Goal: Navigation & Orientation: Find specific page/section

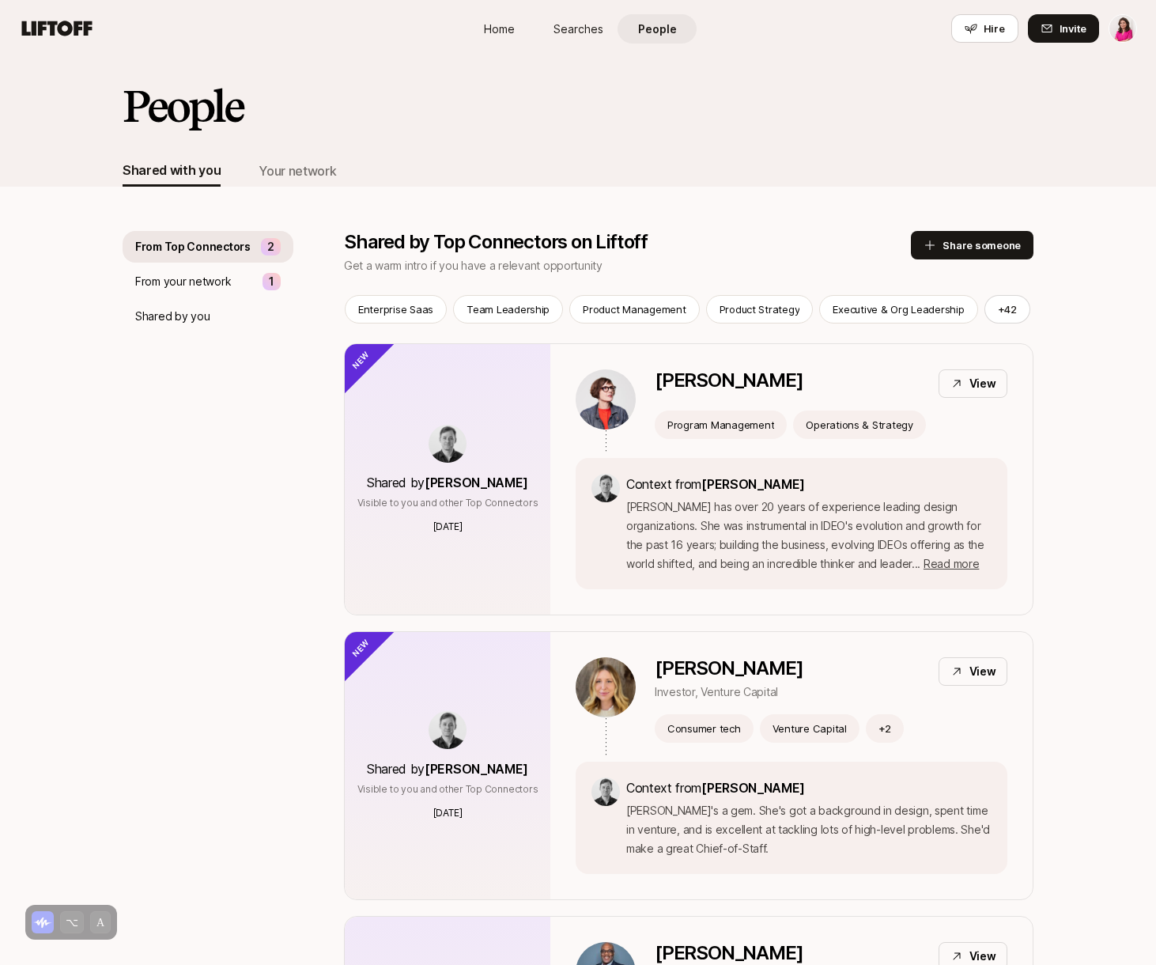
click at [505, 30] on span "Home" at bounding box center [499, 29] width 31 height 17
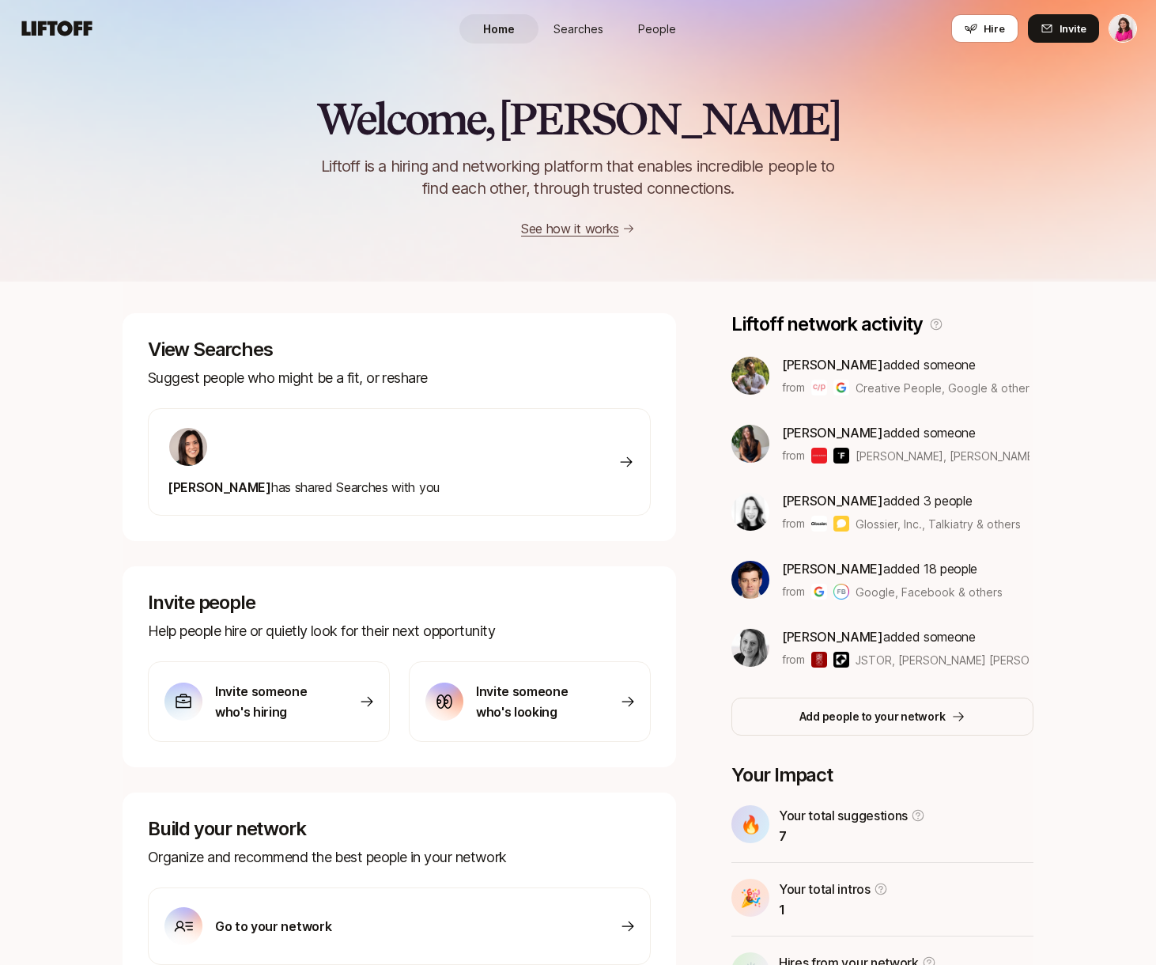
click at [578, 34] on span "Searches" at bounding box center [579, 29] width 50 height 17
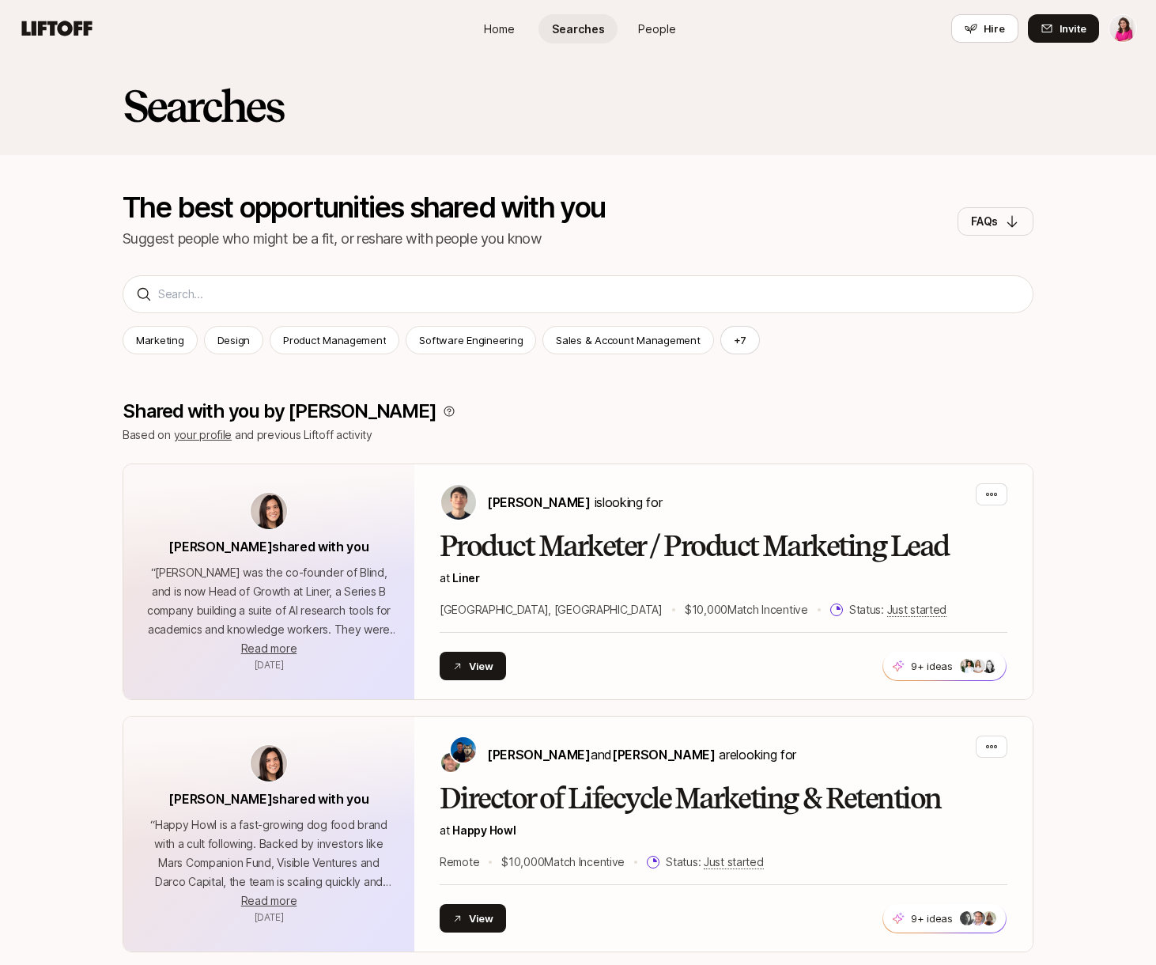
click at [504, 32] on span "Home" at bounding box center [499, 29] width 31 height 17
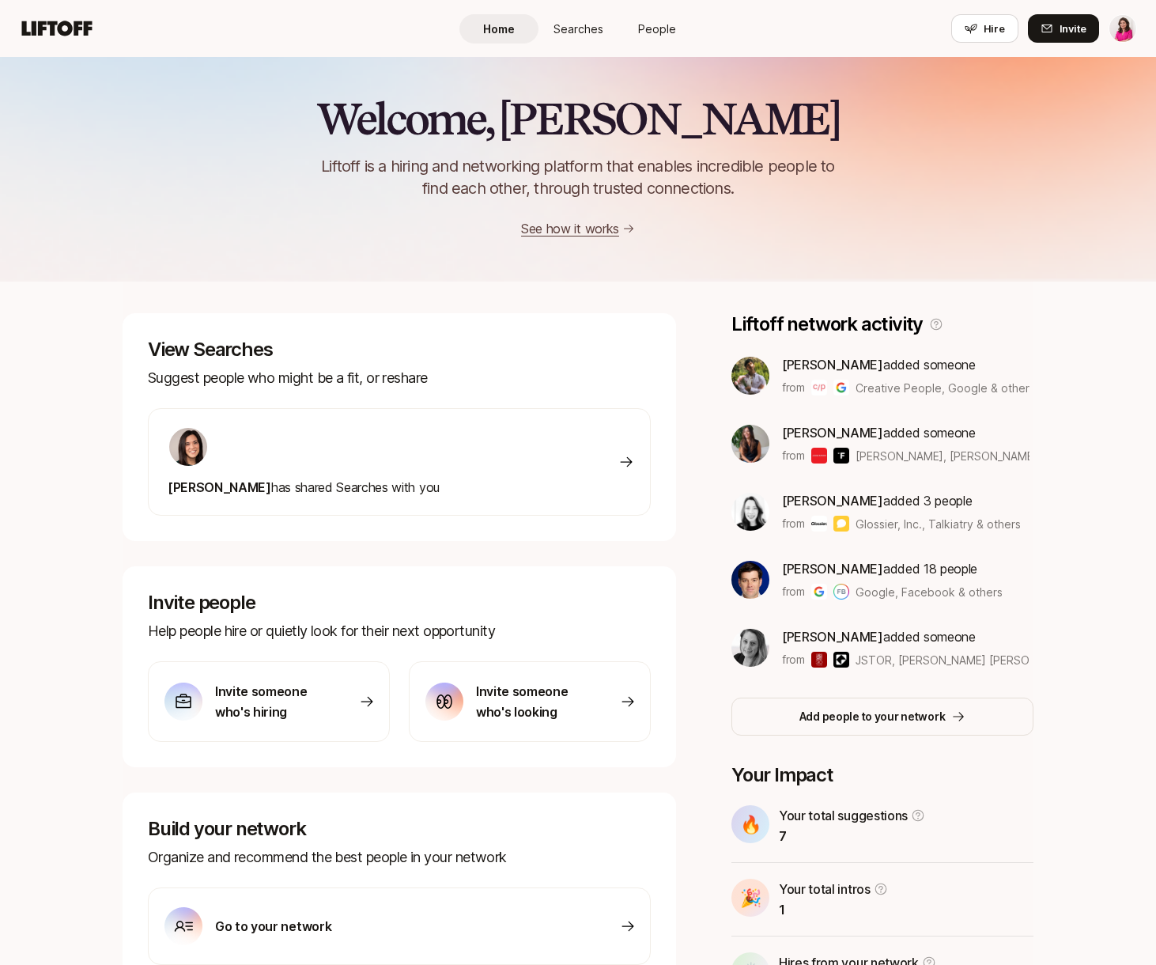
scroll to position [92, 0]
